Goal: Transaction & Acquisition: Purchase product/service

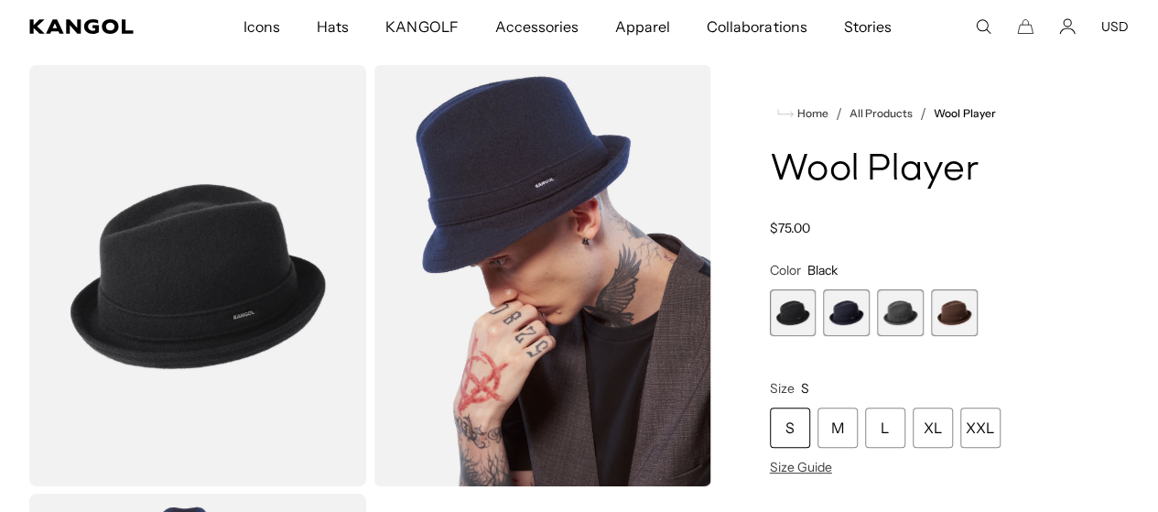
click at [869, 307] on span "2 of 4" at bounding box center [846, 312] width 47 height 47
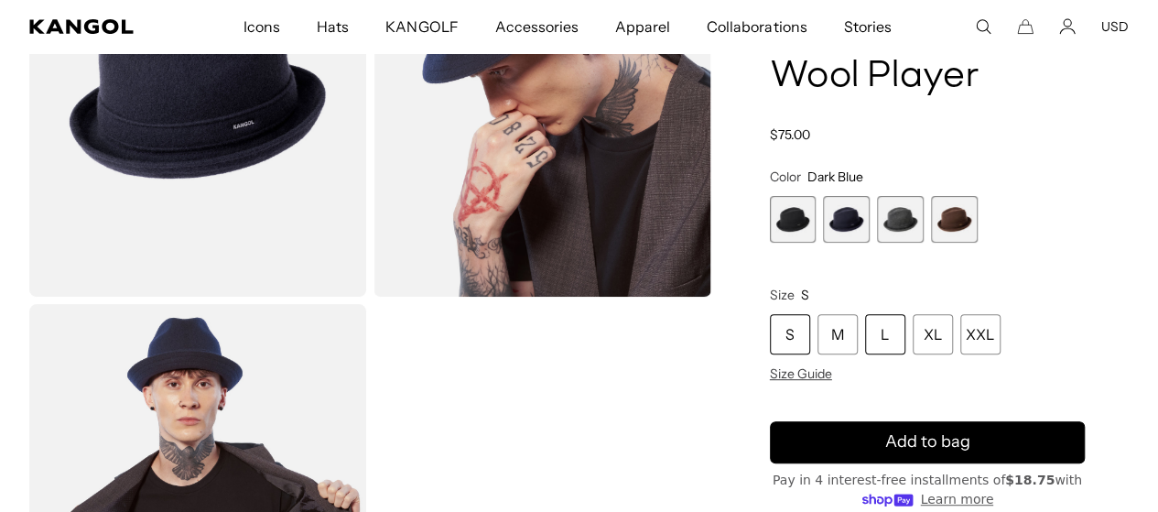
click at [905, 314] on div "L" at bounding box center [885, 334] width 40 height 40
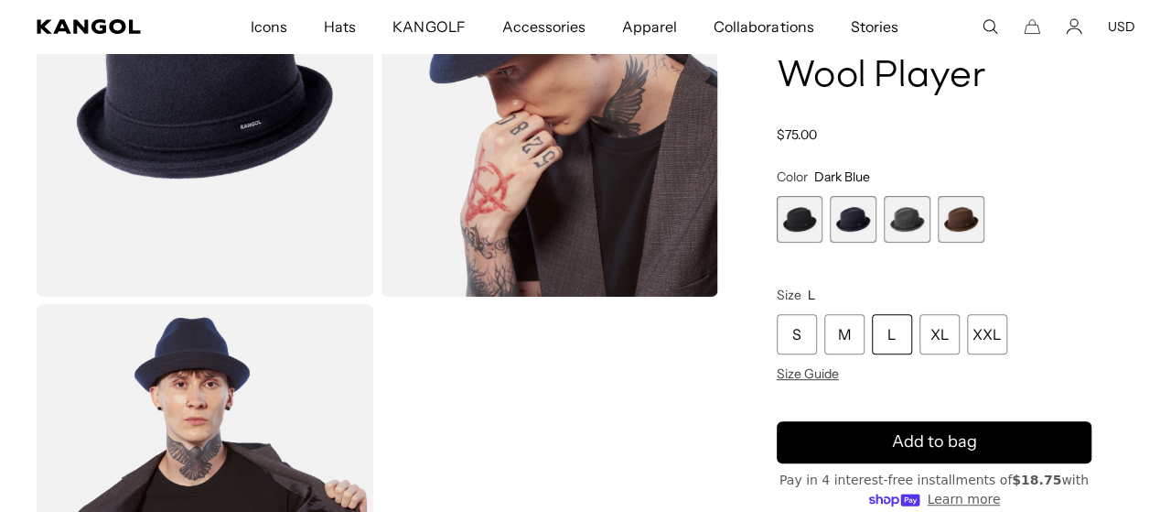
scroll to position [0, 377]
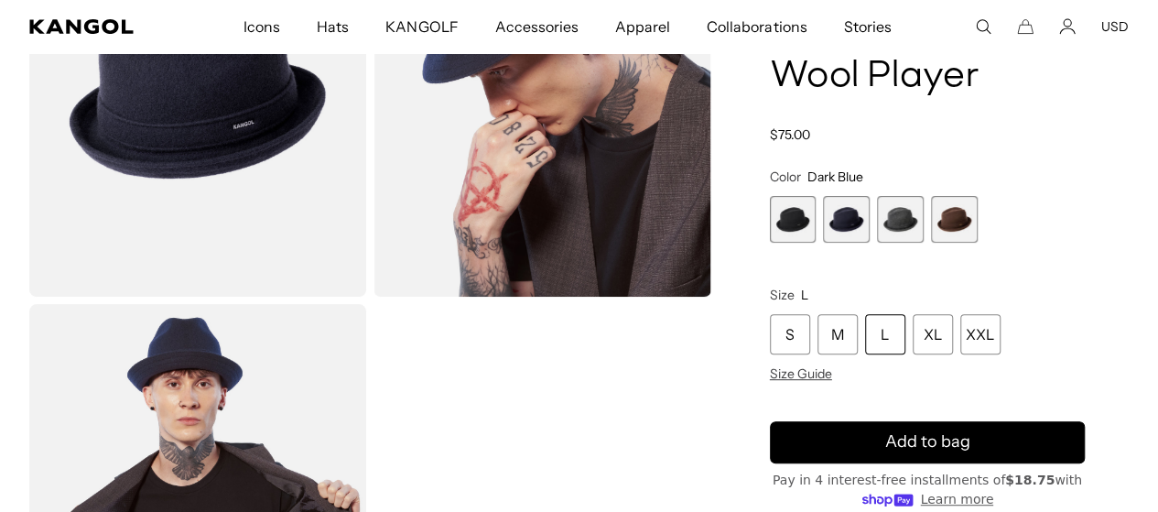
click at [905, 314] on div "L" at bounding box center [885, 334] width 40 height 40
click at [832, 377] on span "Size Guide" at bounding box center [801, 373] width 62 height 16
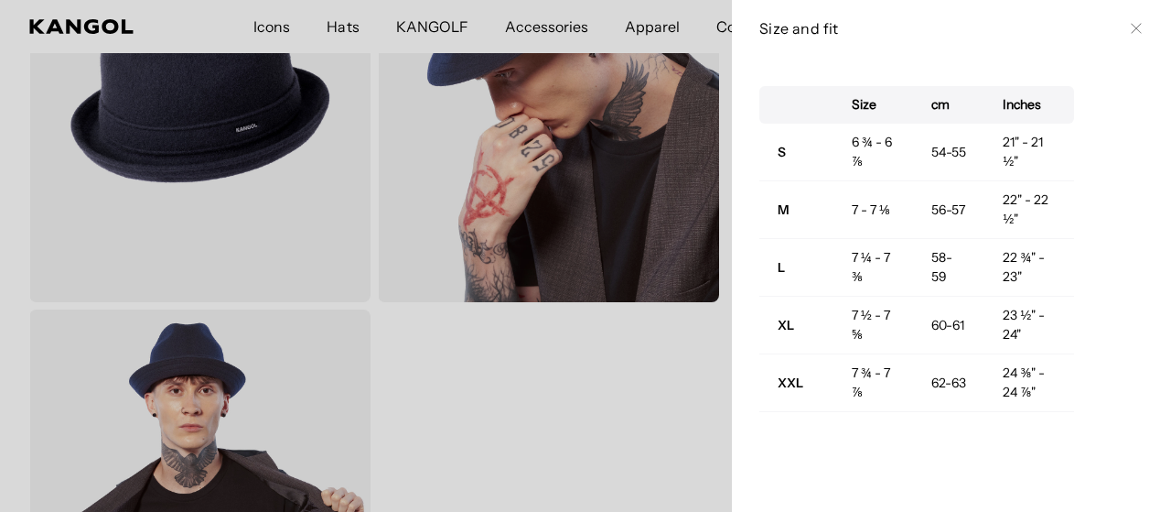
click at [1131, 27] on icon at bounding box center [1136, 29] width 10 height 10
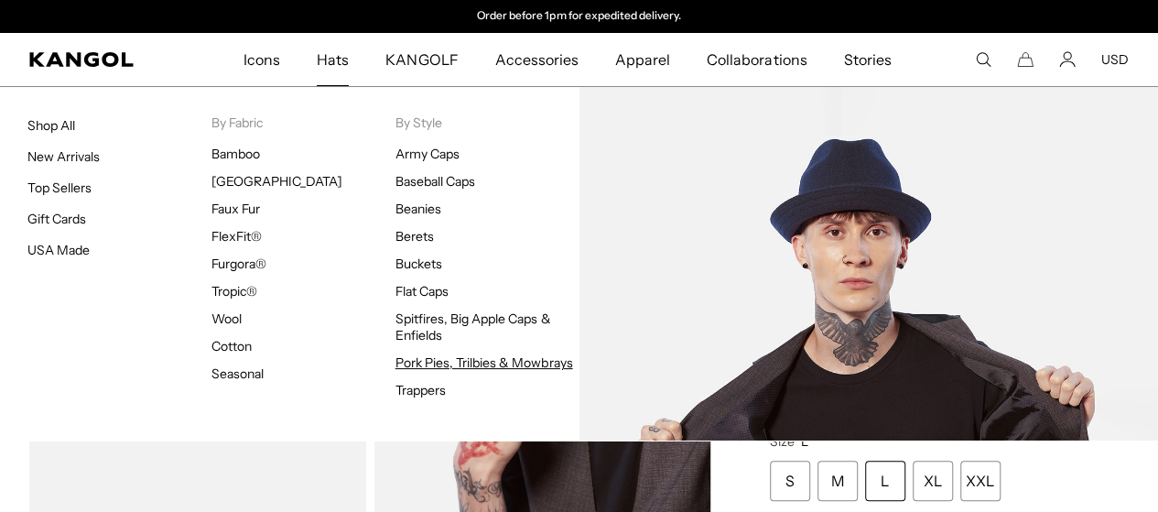
click at [454, 365] on link "Pork Pies, Trilbies & Mowbrays" at bounding box center [484, 362] width 178 height 16
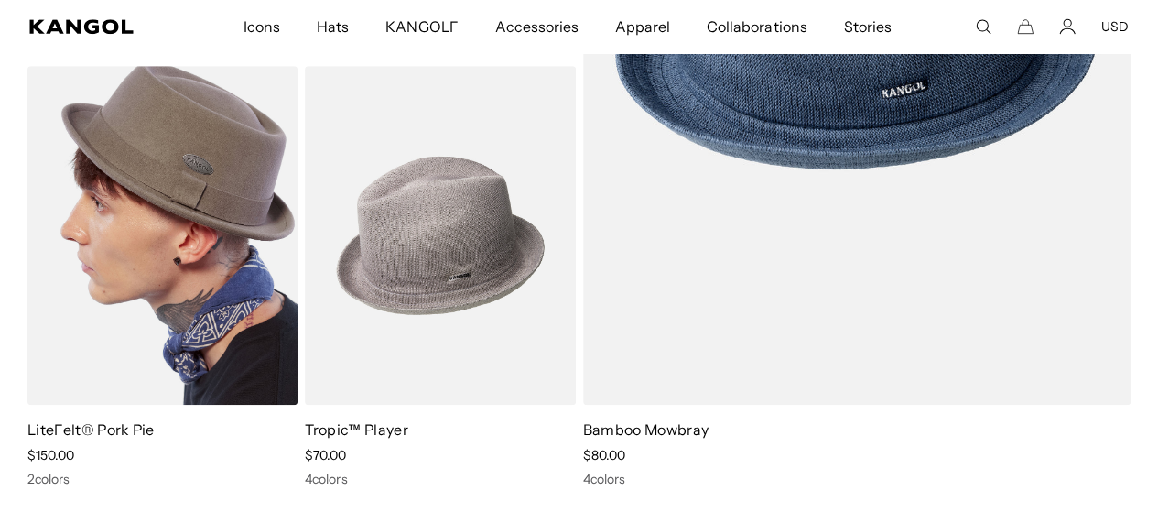
click at [85, 285] on img at bounding box center [162, 236] width 270 height 340
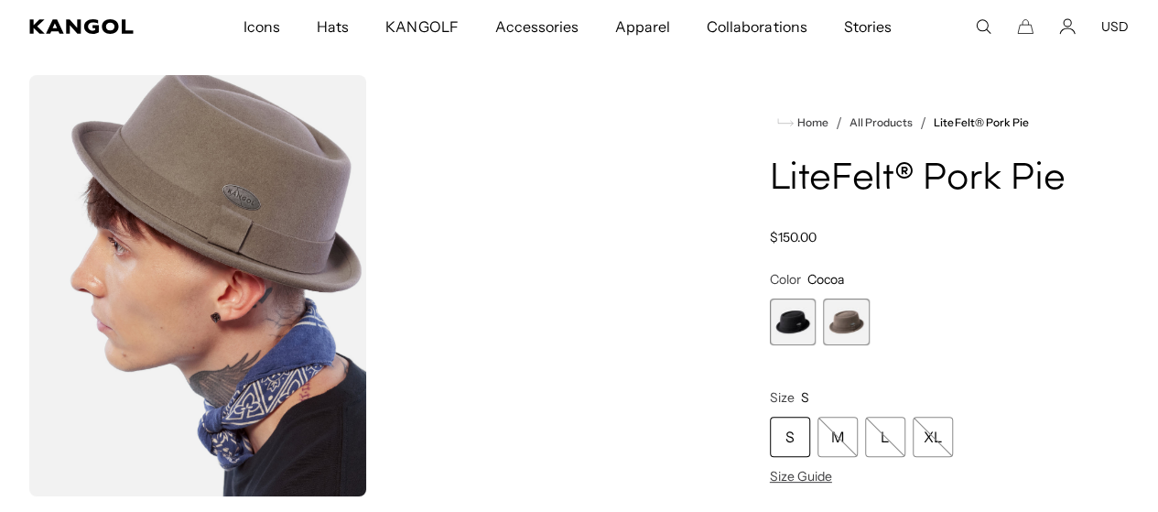
click at [816, 345] on span "1 of 2" at bounding box center [793, 321] width 47 height 47
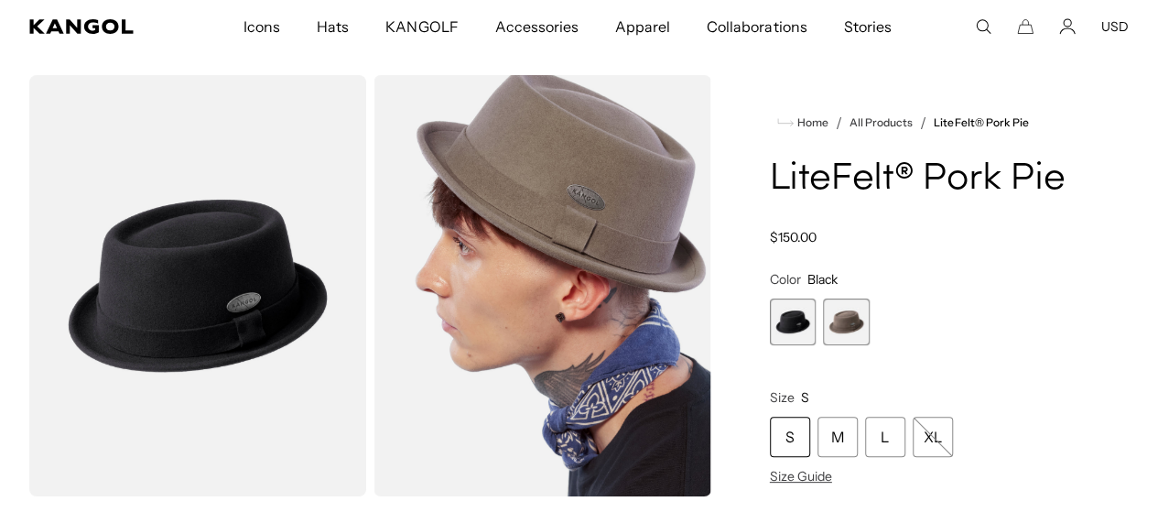
click at [195, 315] on img "Gallery Viewer" at bounding box center [197, 285] width 337 height 421
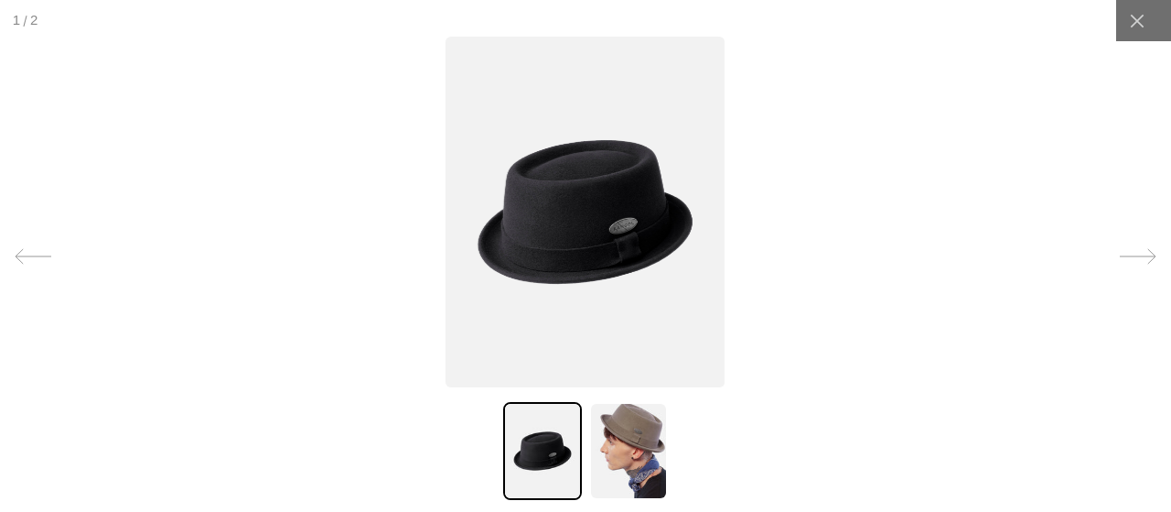
click at [640, 449] on img at bounding box center [628, 451] width 79 height 98
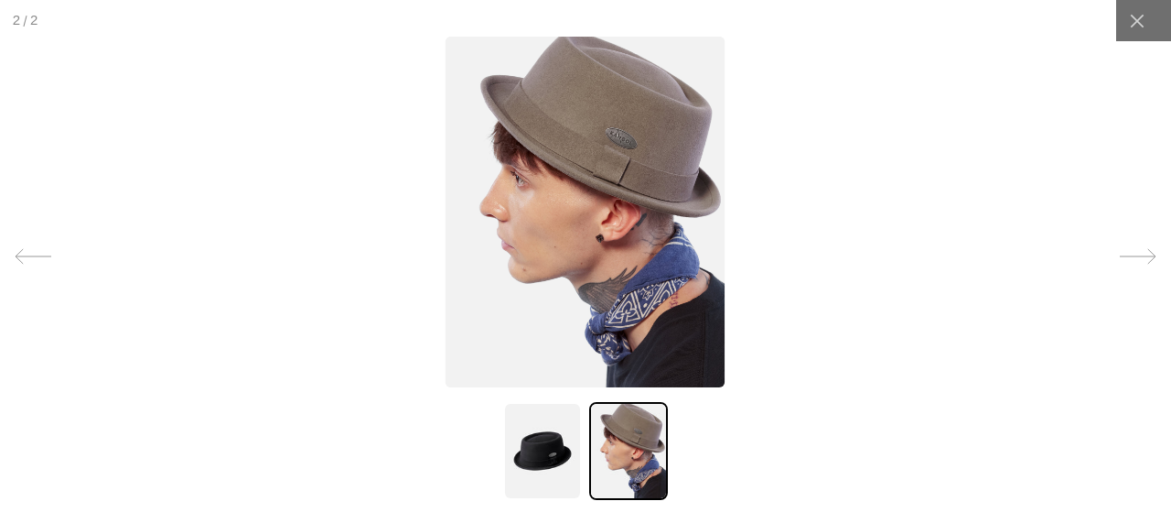
scroll to position [0, 377]
click at [547, 452] on img at bounding box center [542, 451] width 79 height 98
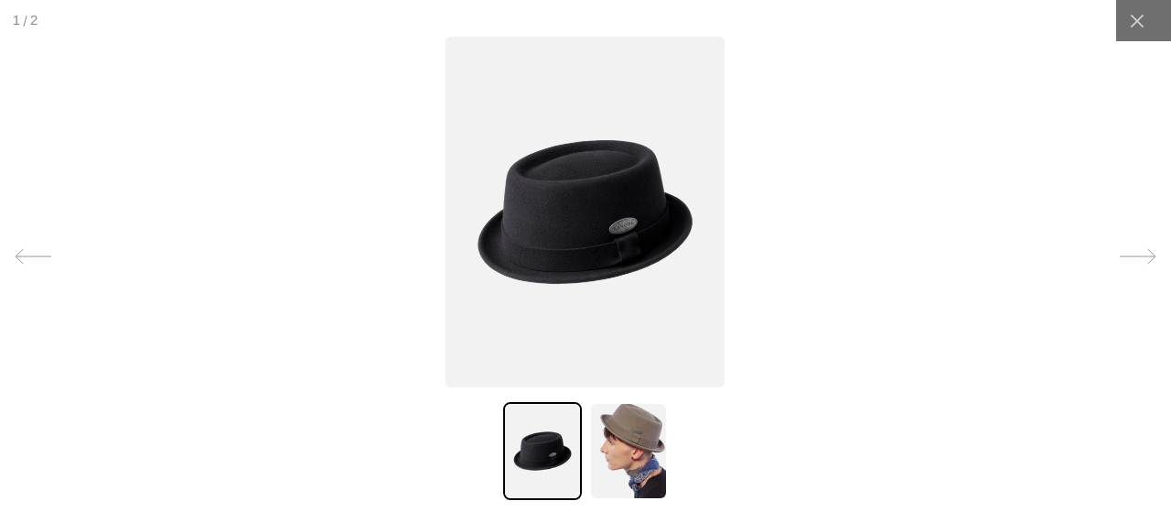
click at [624, 229] on img at bounding box center [586, 212] width 280 height 350
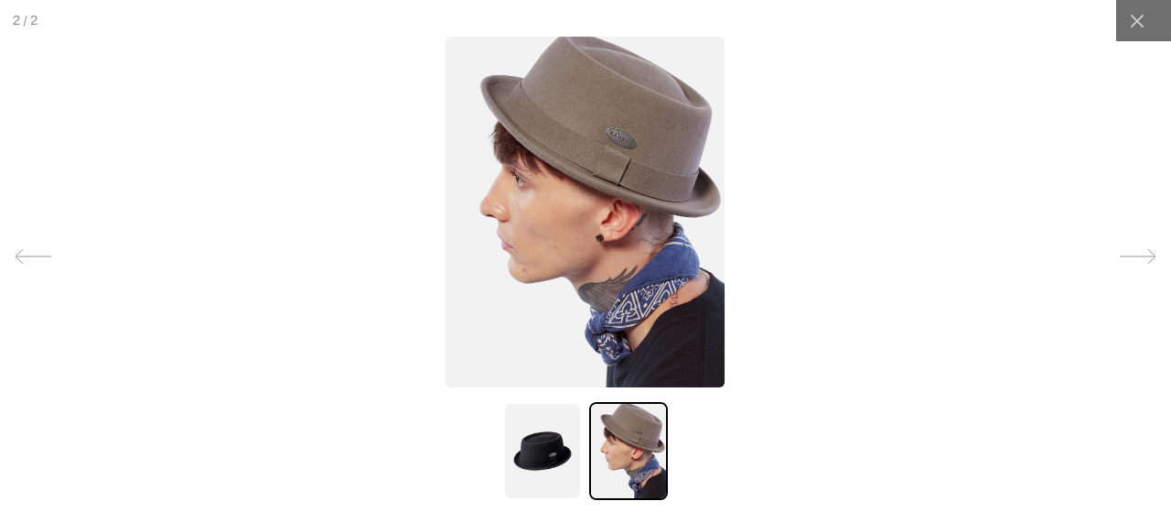
scroll to position [0, 0]
click at [555, 437] on img at bounding box center [542, 451] width 79 height 98
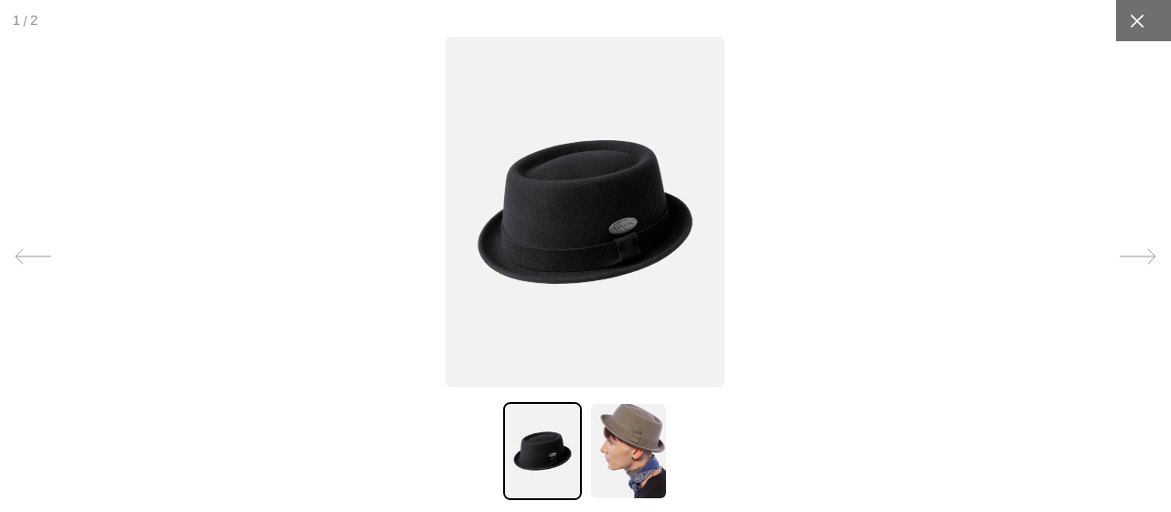
click at [1137, 14] on div at bounding box center [1136, 20] width 41 height 41
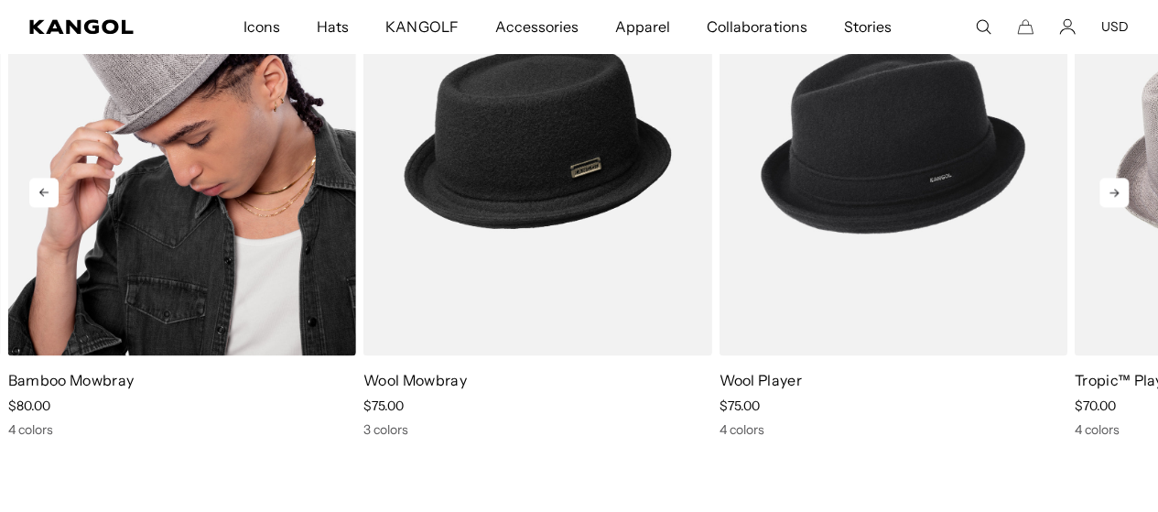
click at [167, 218] on img "1 of 5" at bounding box center [182, 137] width 348 height 437
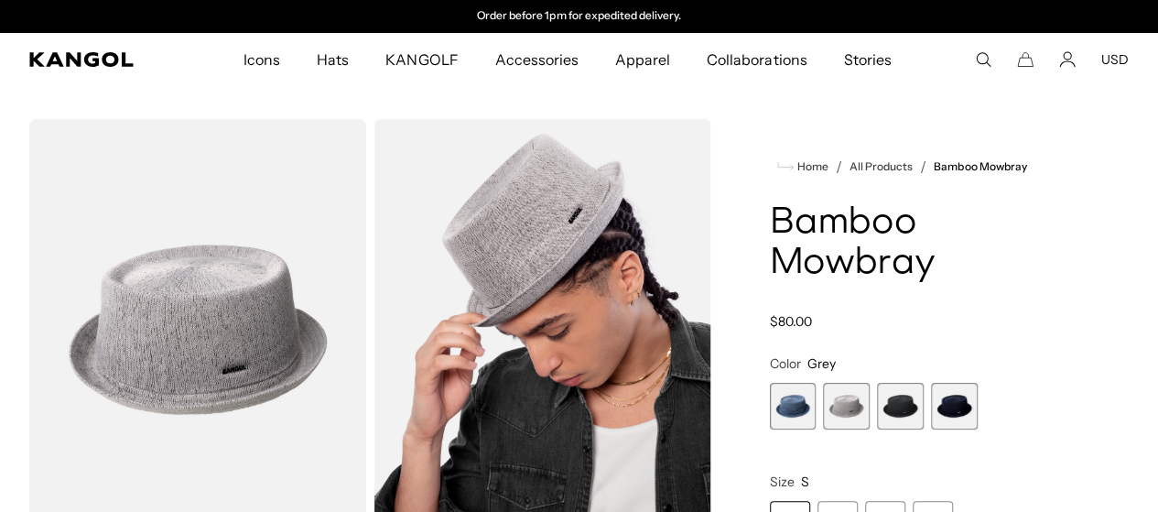
click at [911, 404] on span "3 of 4" at bounding box center [900, 406] width 47 height 47
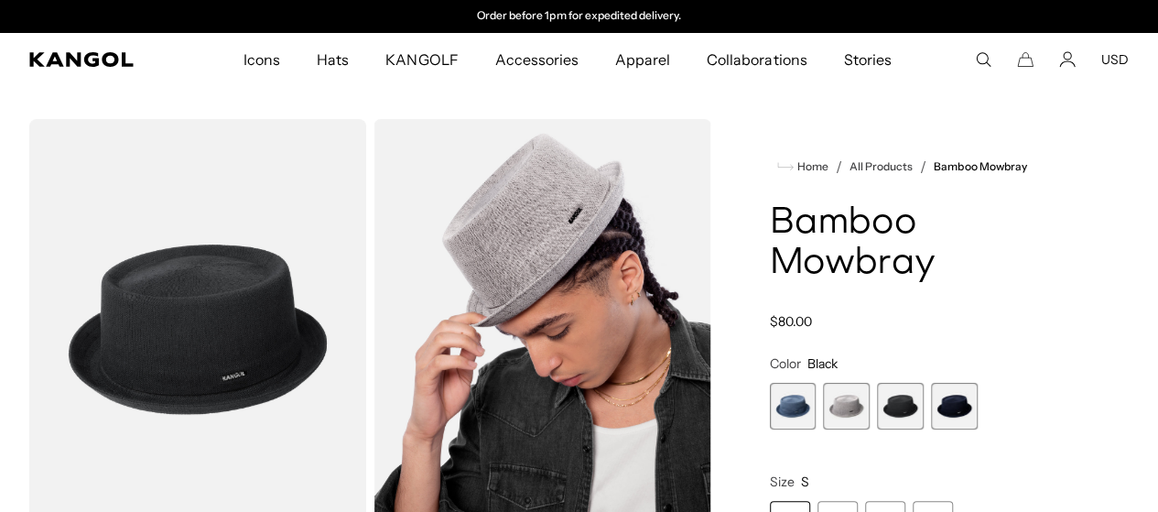
click at [955, 412] on span "4 of 4" at bounding box center [954, 406] width 47 height 47
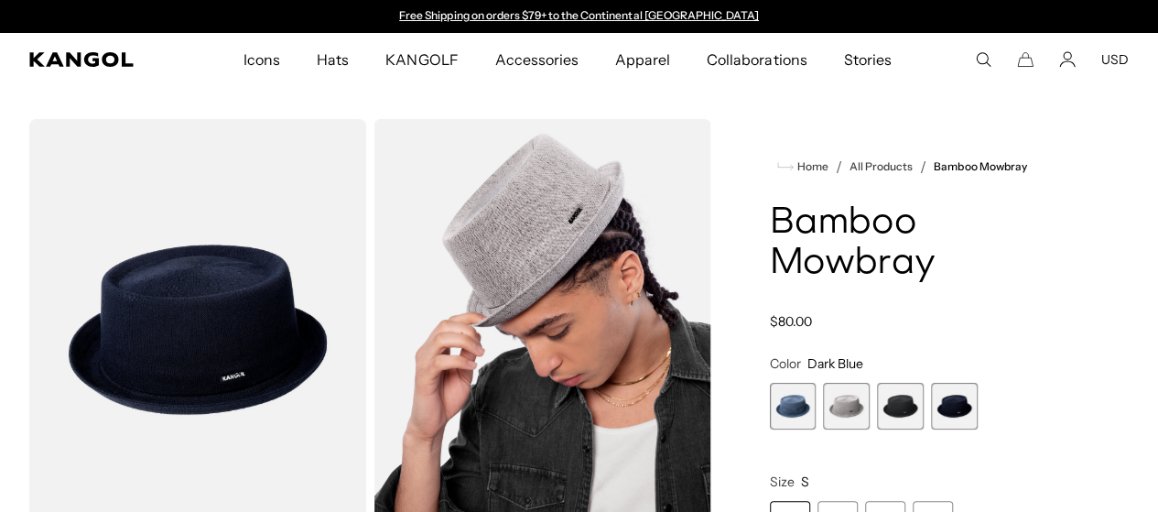
click at [816, 401] on span "1 of 4" at bounding box center [793, 406] width 47 height 47
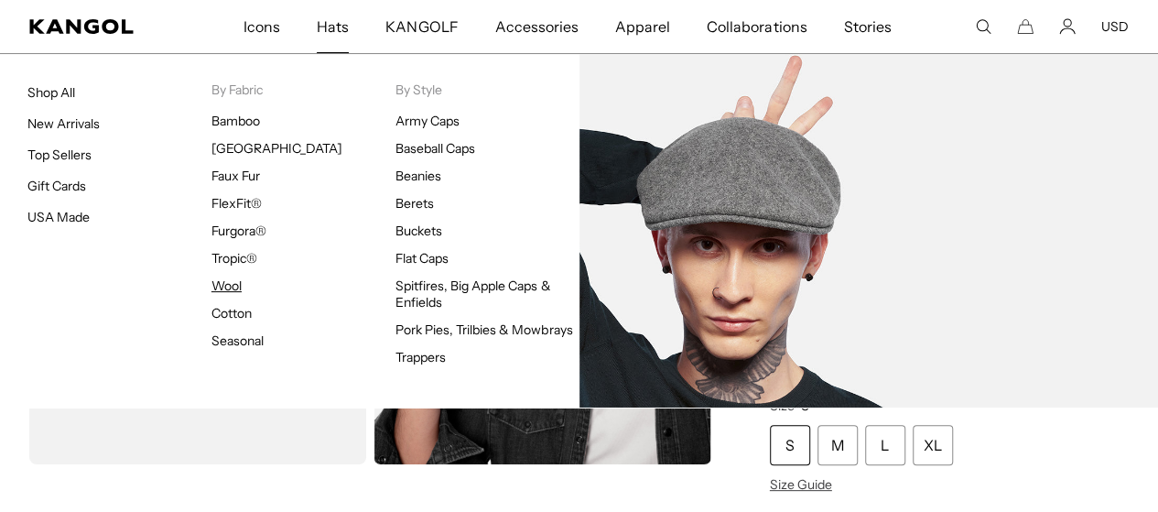
click at [230, 289] on link "Wool" at bounding box center [226, 285] width 30 height 16
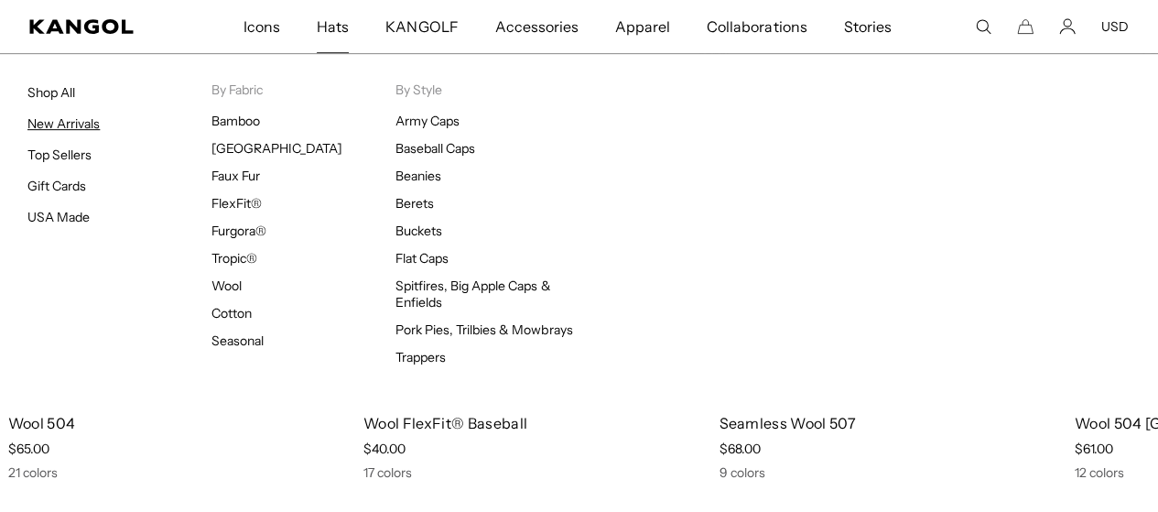
click at [86, 124] on link "New Arrivals" at bounding box center [63, 123] width 72 height 16
